Goal: Transaction & Acquisition: Purchase product/service

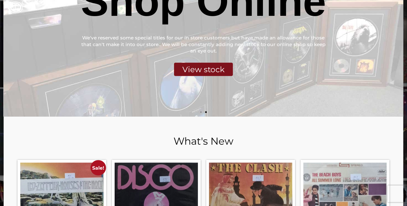
scroll to position [102, 0]
click at [211, 78] on link "Shop Online We've reserved some special titles for our in store customers but h…" at bounding box center [204, 26] width 400 height 181
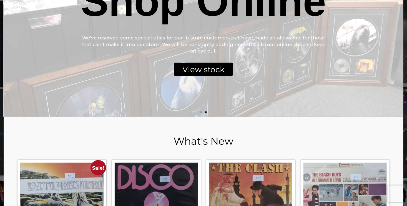
click at [218, 70] on div "View stock" at bounding box center [203, 69] width 59 height 13
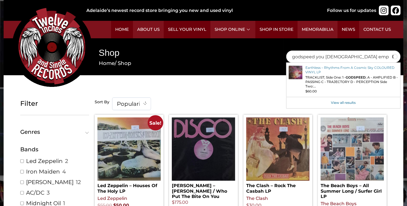
type input "godspeed you [DEMOGRAPHIC_DATA] emperor"
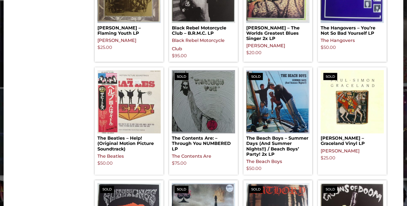
scroll to position [394, 0]
